Goal: Information Seeking & Learning: Learn about a topic

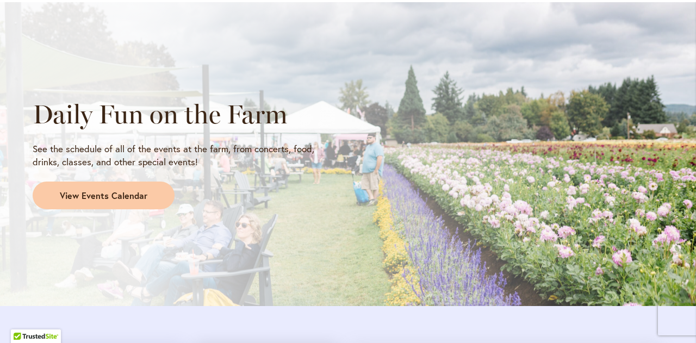
scroll to position [896, 0]
click at [92, 190] on span "View Events Calendar" at bounding box center [104, 196] width 88 height 13
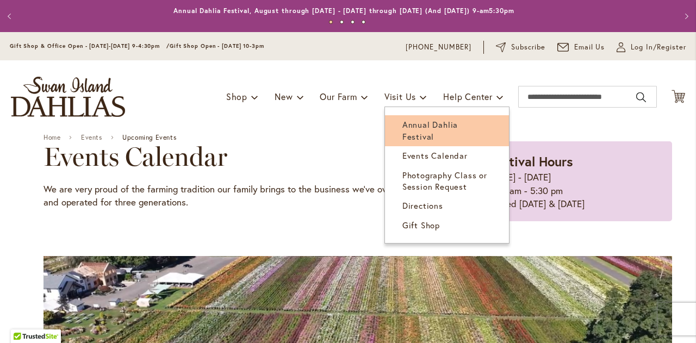
click at [415, 125] on span "Annual Dahlia Festival" at bounding box center [429, 130] width 55 height 22
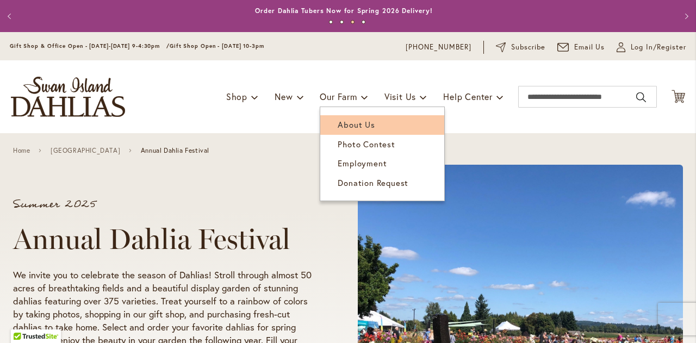
click at [338, 123] on span "About Us" at bounding box center [356, 124] width 37 height 11
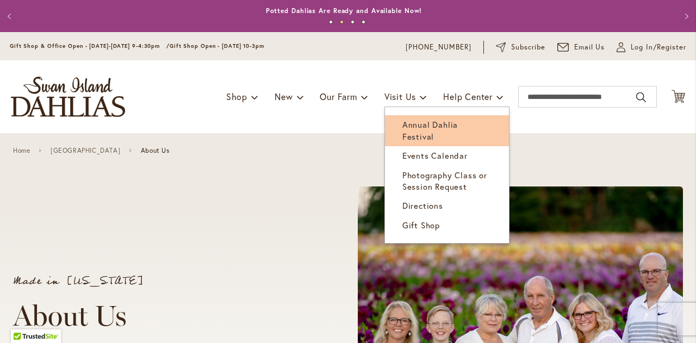
click at [407, 126] on span "Annual Dahlia Festival" at bounding box center [429, 130] width 55 height 22
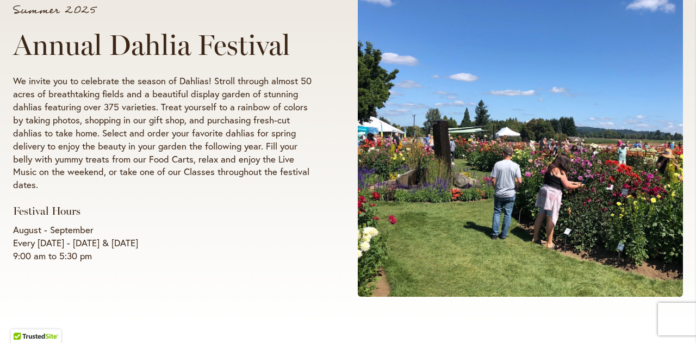
scroll to position [195, 0]
